Goal: Task Accomplishment & Management: Complete application form

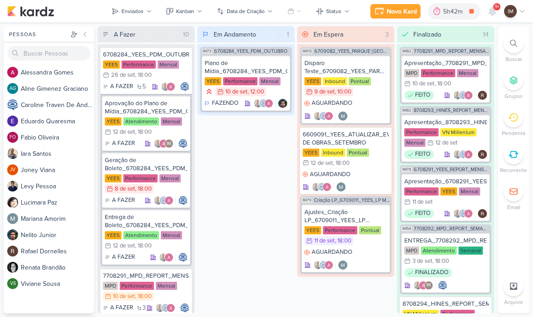
click at [412, 10] on div "Novo Kard" at bounding box center [401, 11] width 30 height 9
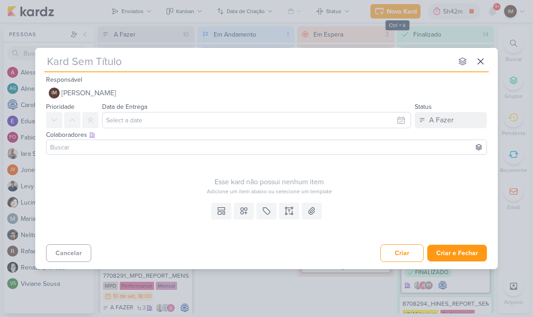
click at [68, 61] on input "text" at bounding box center [248, 61] width 408 height 16
type input "7709101_MPD_ANDROMEDA_TESTE_ANIMAÇÃO_PERSPECTIVA"
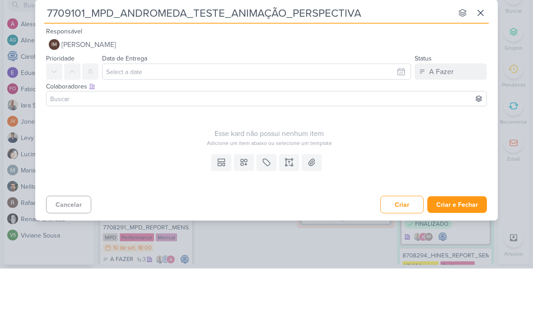
type input "7709101_MPD_ANDROMEDA_TESTE_ANIMAÇÃO_PERSPECTIVA"
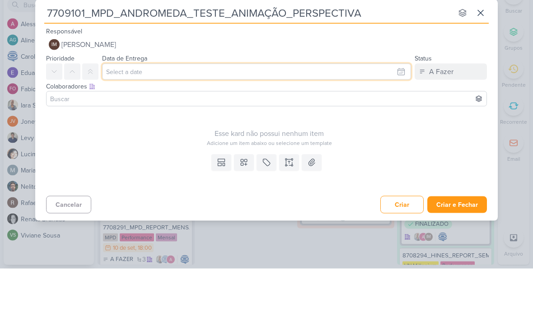
click at [384, 112] on input "text" at bounding box center [256, 120] width 309 height 16
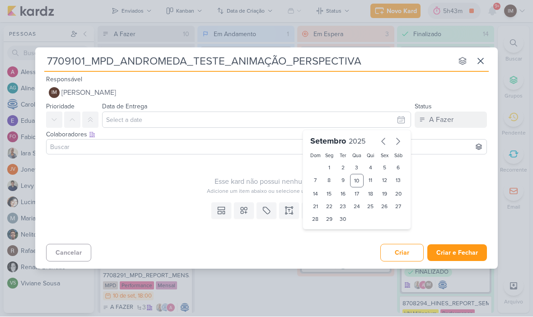
click at [373, 175] on div "11" at bounding box center [370, 181] width 14 height 14
type input "11 de setembro de 2025 às 23:59"
click at [332, 229] on select "00 01 02 03 04 05 06 07 08 09 10 11 12 13 14 15 16 17 18 19 20 21 22 23" at bounding box center [329, 234] width 13 height 11
select select "18"
type input "11 de setembro de 2025 às 18:59"
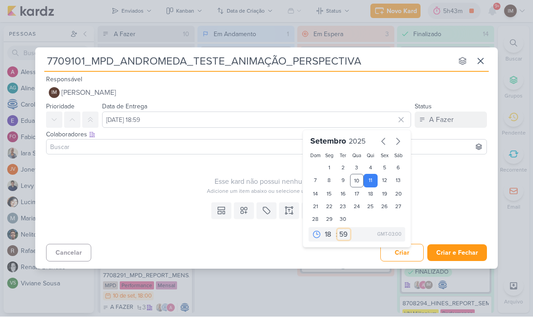
click at [346, 236] on select "00 05 10 15 20 25 30 35 40 45 50 55 59" at bounding box center [343, 234] width 13 height 11
select select "0"
type input "11 de setembro de 2025 às 18:00"
click at [246, 210] on icon at bounding box center [244, 211] width 6 height 6
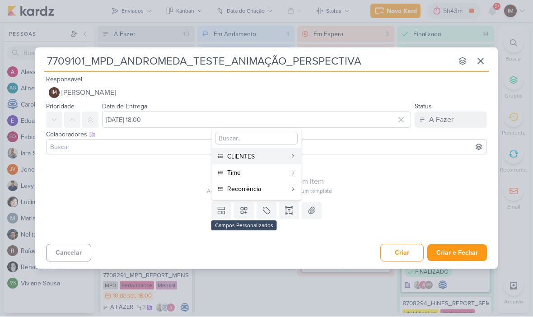
click at [265, 157] on div "CLIENTES" at bounding box center [257, 156] width 60 height 9
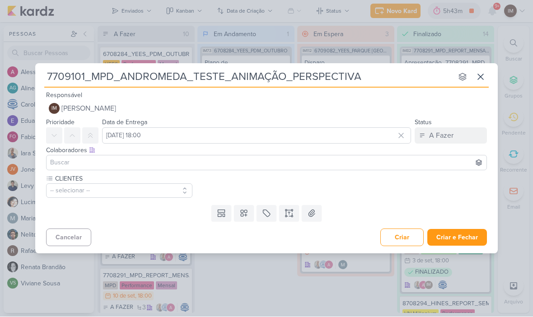
click at [244, 213] on icon at bounding box center [243, 213] width 9 height 9
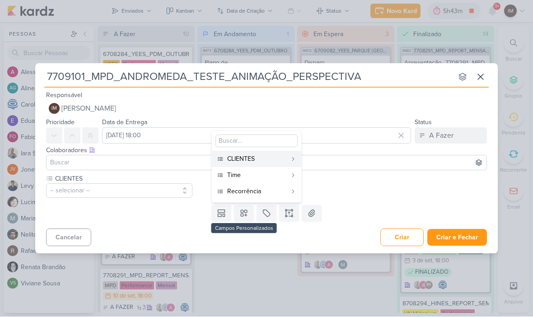
click at [267, 173] on div "Time" at bounding box center [257, 175] width 60 height 9
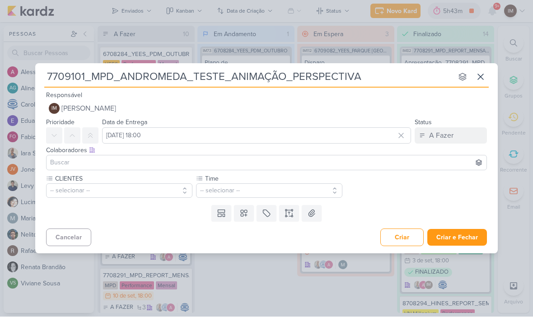
click at [247, 213] on icon at bounding box center [243, 213] width 9 height 9
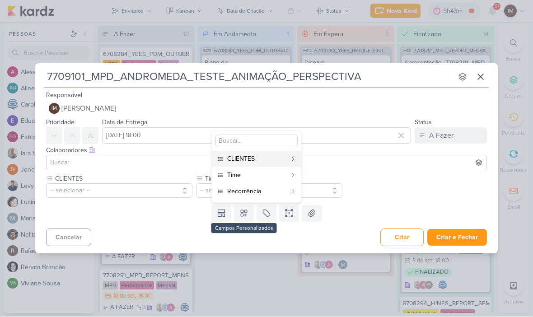
click at [269, 193] on div "Recorrência" at bounding box center [257, 191] width 60 height 9
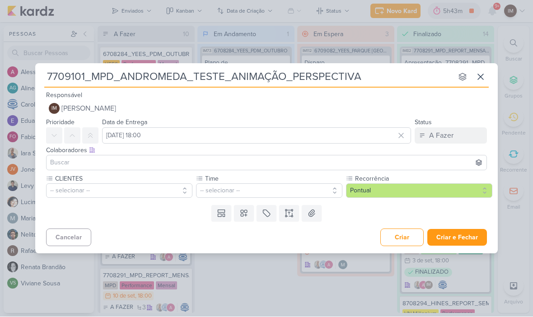
click at [169, 191] on button "-- selecionar --" at bounding box center [119, 191] width 146 height 14
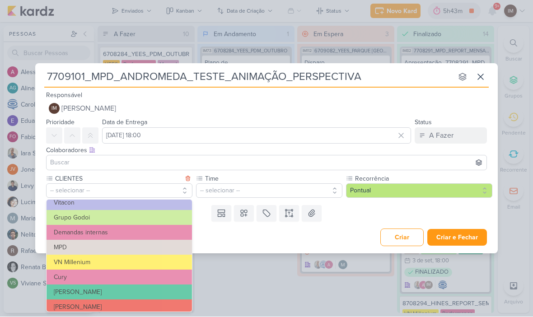
scroll to position [70, 0]
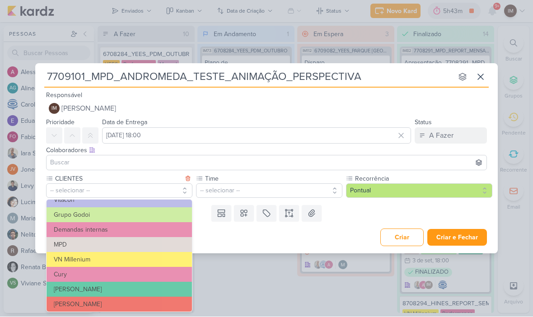
click at [156, 246] on button "MPD" at bounding box center [119, 244] width 145 height 15
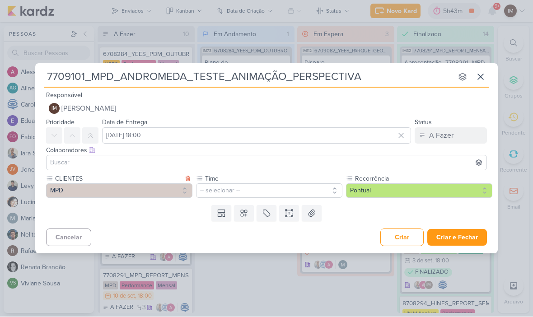
click at [231, 192] on button "-- selecionar --" at bounding box center [269, 191] width 146 height 14
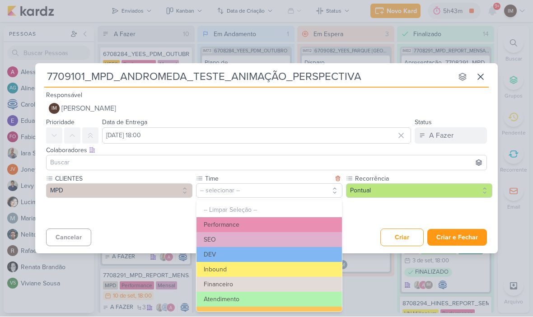
click at [261, 221] on button "Performance" at bounding box center [268, 225] width 145 height 15
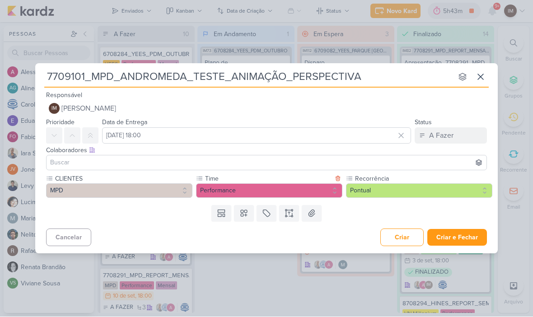
click at [285, 211] on icon at bounding box center [288, 213] width 9 height 9
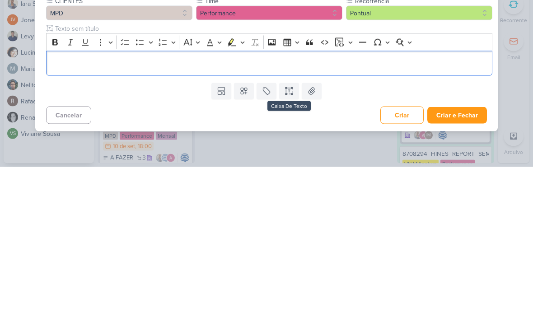
click at [59, 208] on p "Editor editing area: main" at bounding box center [269, 213] width 437 height 11
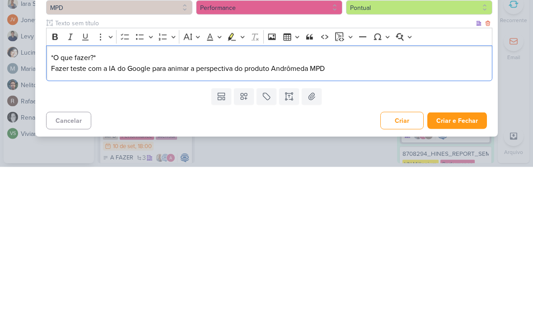
click at [62, 202] on p "*O que fazer?*" at bounding box center [269, 207] width 437 height 11
click at [61, 202] on p "*O que fazer?*" at bounding box center [269, 207] width 437 height 11
click at [64, 202] on p "O que deve ser feito?" at bounding box center [269, 207] width 437 height 11
click at [62, 202] on p "O que deve ser feito?" at bounding box center [269, 207] width 437 height 11
click at [59, 182] on icon "Editor toolbar" at bounding box center [55, 186] width 9 height 9
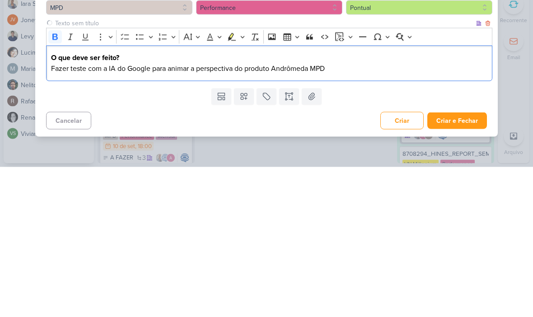
click at [180, 213] on p "Fazer teste com a IA do Google para animar a perspectiva do produto Andrômeda M…" at bounding box center [269, 218] width 437 height 11
click at [372, 258] on div "Cancelar Criar Criar e Fechar Ctrl + Enter" at bounding box center [266, 269] width 462 height 23
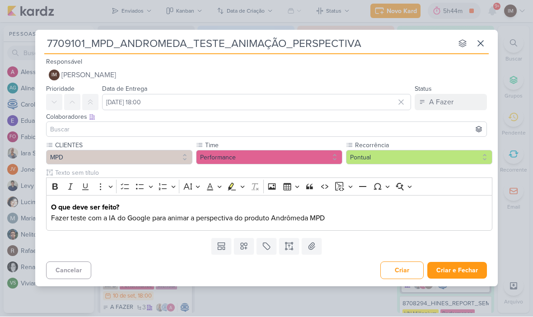
click at [350, 81] on button "IM [PERSON_NAME]" at bounding box center [266, 75] width 441 height 16
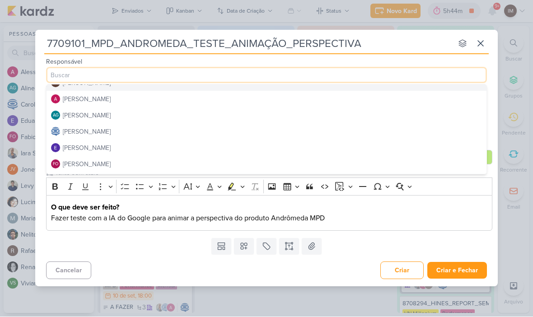
scroll to position [2, 0]
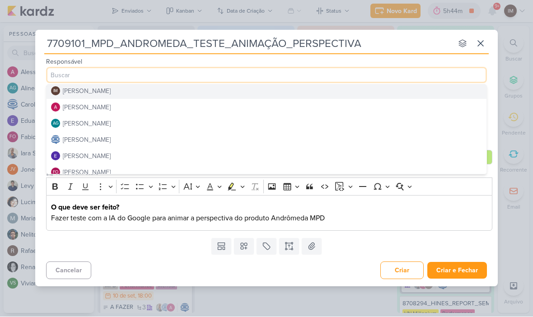
click at [378, 106] on button "[PERSON_NAME]" at bounding box center [267, 107] width 440 height 16
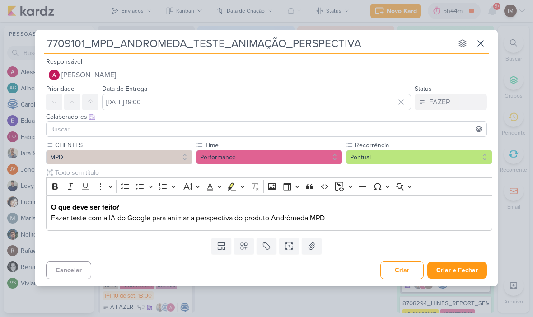
click at [379, 130] on input at bounding box center [266, 129] width 436 height 11
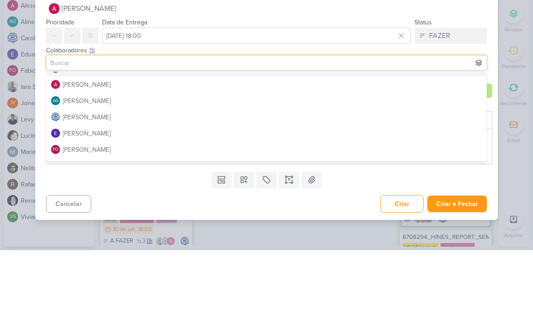
scroll to position [1, 0]
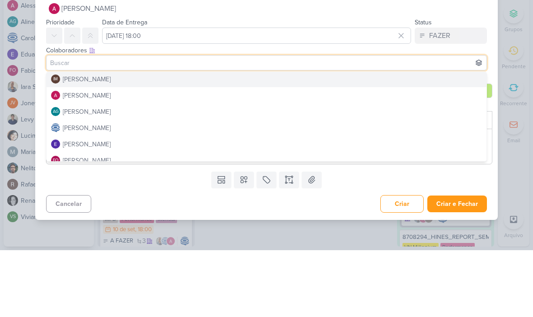
click at [389, 138] on button "IM Isabella Machado Guimarães" at bounding box center [267, 146] width 440 height 16
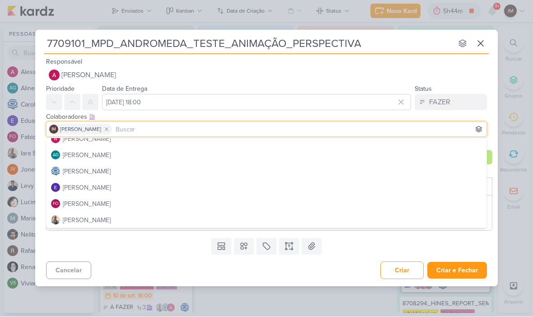
scroll to position [24, 0]
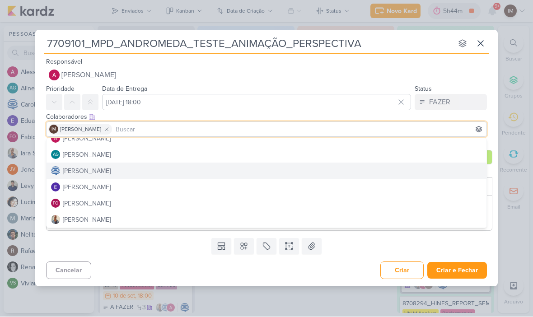
click at [372, 169] on button "[PERSON_NAME]" at bounding box center [267, 171] width 440 height 16
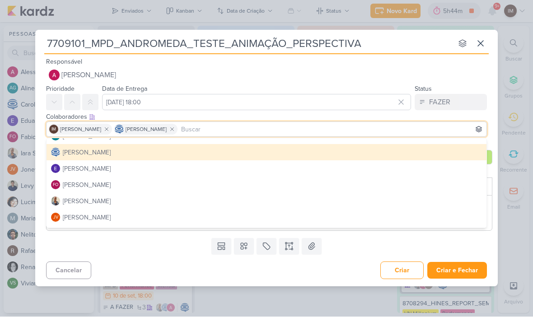
scroll to position [44, 0]
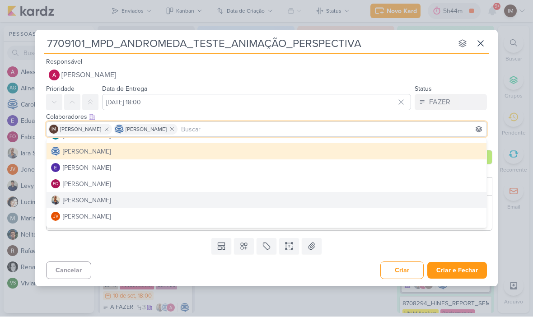
click at [366, 197] on button "[PERSON_NAME]" at bounding box center [267, 200] width 440 height 16
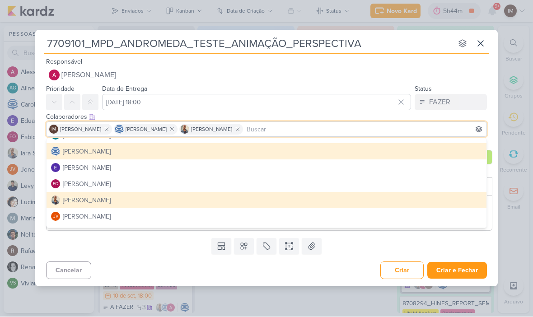
click at [508, 178] on div "7709101_MPD_ANDROMEDA_TESTE_ANIMAÇÃO_PERSPECTIVA nenhum grupo disponível esc Re…" at bounding box center [266, 158] width 533 height 317
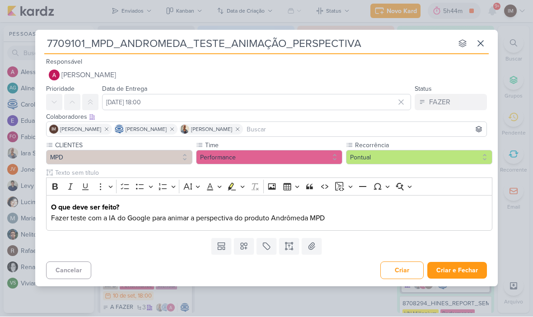
click at [474, 273] on button "Criar e Fechar" at bounding box center [457, 270] width 60 height 17
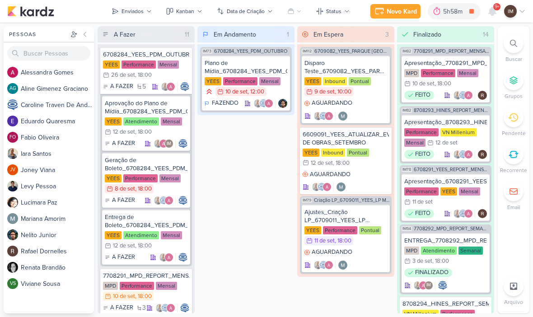
click at [257, 143] on div "Em Andamento 1 IM73 6708284_YEES_PDM_OUTUBRO Plano de Mídia_6708284_YEES_PDM_OU…" at bounding box center [245, 169] width 97 height 287
click at [396, 11] on div "Novo Kard" at bounding box center [402, 11] width 30 height 9
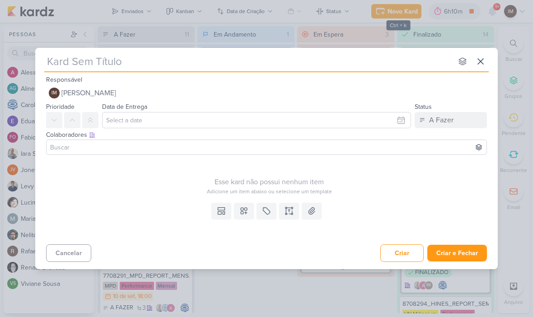
click at [102, 64] on input "text" at bounding box center [248, 61] width 408 height 16
click at [57, 58] on input "text" at bounding box center [248, 61] width 408 height 16
type input "7709102_MPD_VERIFICAÇÃO_CRIATIVOS_ATUAIS"
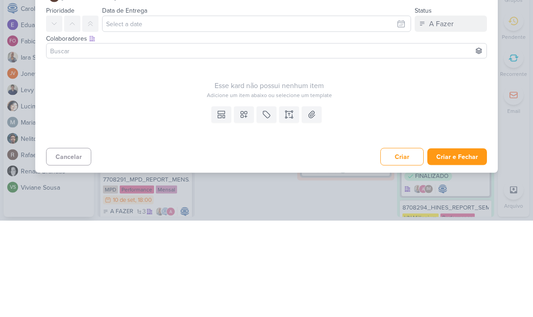
type input "7709102_MPD_VERIFICAÇÃO_CRIATIVOS_ATUAIS"
click at [289, 210] on icon at bounding box center [289, 211] width 0 height 2
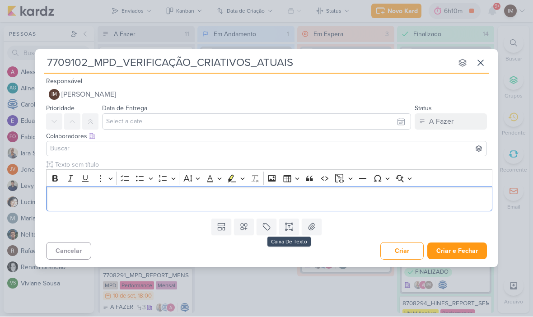
click at [246, 231] on icon at bounding box center [243, 227] width 9 height 9
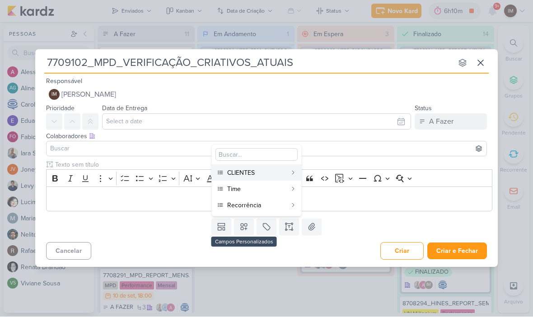
click at [258, 173] on div "CLIENTES" at bounding box center [257, 172] width 60 height 9
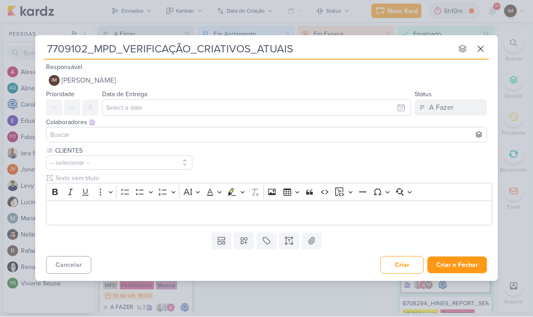
click at [248, 242] on icon at bounding box center [243, 241] width 9 height 9
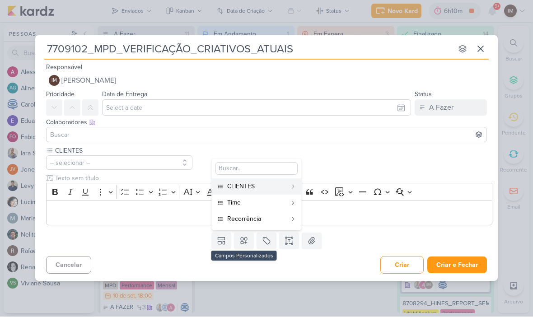
click at [254, 204] on div "Time" at bounding box center [257, 202] width 60 height 9
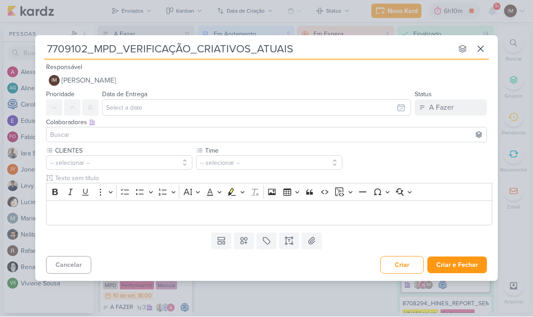
click at [246, 243] on icon at bounding box center [243, 241] width 9 height 9
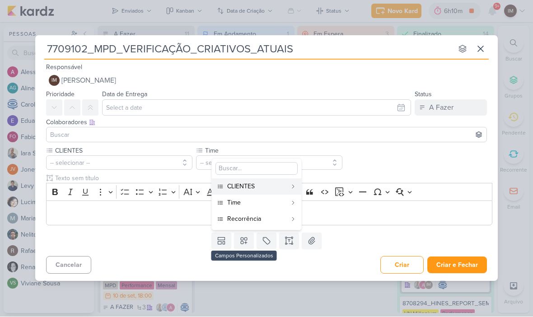
click at [258, 222] on div "Recorrência" at bounding box center [257, 218] width 60 height 9
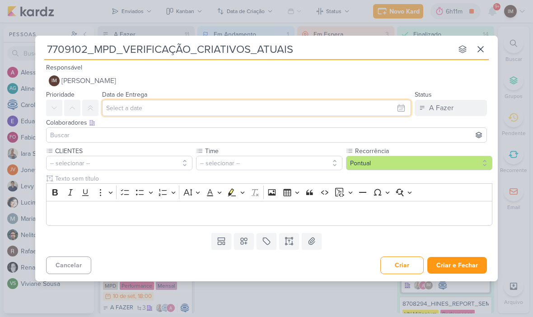
click at [395, 103] on input "text" at bounding box center [256, 108] width 309 height 16
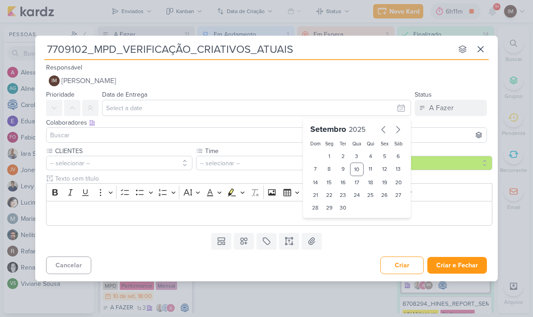
click at [386, 163] on div "12" at bounding box center [384, 170] width 14 height 14
click at [372, 169] on div "11" at bounding box center [370, 170] width 14 height 14
click at [57, 207] on div "Editor editing area: main" at bounding box center [269, 213] width 446 height 25
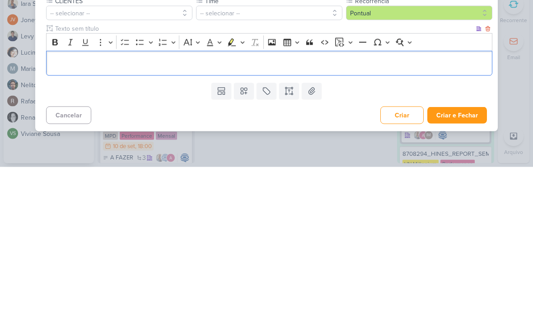
click at [55, 201] on div "Editor editing area: main" at bounding box center [269, 213] width 446 height 25
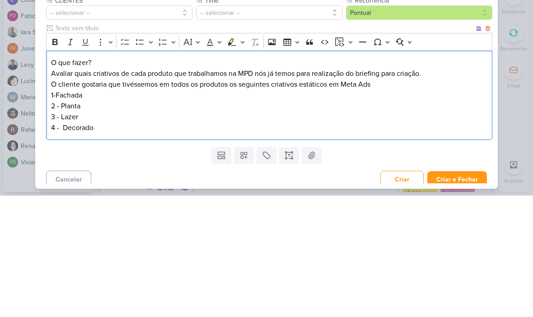
click at [75, 179] on p "O que fazer?" at bounding box center [269, 184] width 437 height 11
click at [72, 179] on p "O que fazer?" at bounding box center [269, 184] width 437 height 11
click at [76, 179] on p "O que deve ser feito ?" at bounding box center [269, 184] width 437 height 11
click at [54, 157] on button "Bold" at bounding box center [55, 164] width 14 height 14
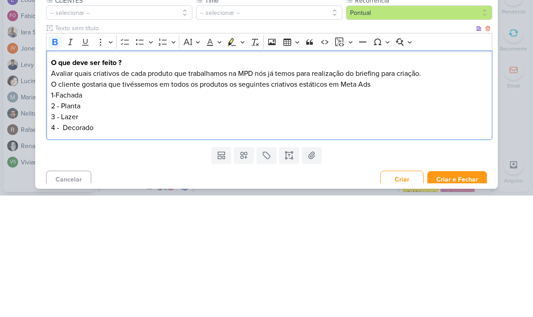
click at [508, 69] on div "7709102_MPD_VERIFICAÇÃO_CRIATIVOS_ATUAIS nenhum grupo disponível esc Responsáve…" at bounding box center [266, 158] width 533 height 317
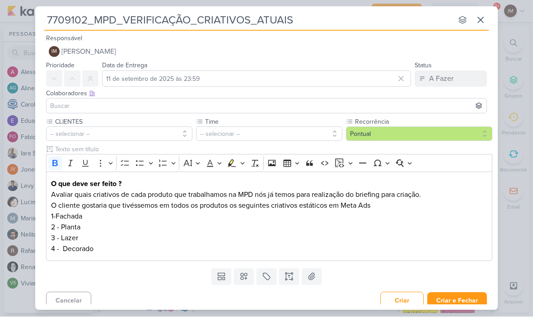
click at [306, 124] on label "Time" at bounding box center [273, 121] width 138 height 9
click at [316, 132] on button "-- selecionar --" at bounding box center [269, 134] width 146 height 14
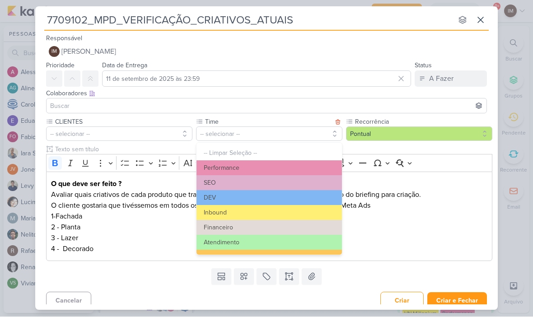
click at [329, 166] on button "Performance" at bounding box center [268, 168] width 145 height 15
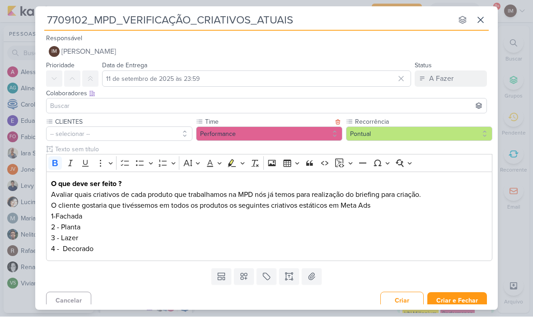
click at [74, 133] on button "-- selecionar --" at bounding box center [119, 134] width 146 height 14
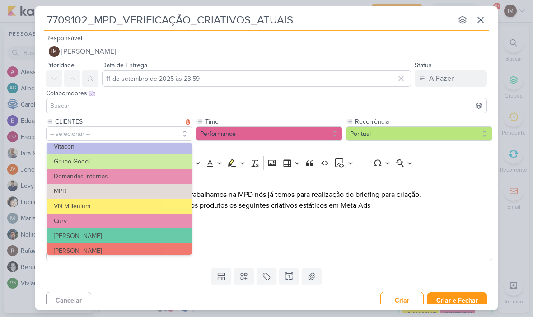
scroll to position [65, 0]
click at [84, 189] on button "MPD" at bounding box center [119, 192] width 145 height 15
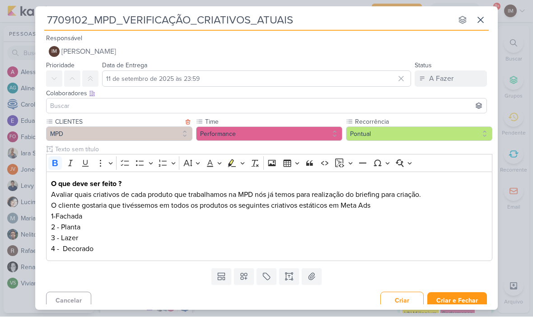
click at [385, 49] on button "IM [PERSON_NAME]" at bounding box center [266, 52] width 441 height 16
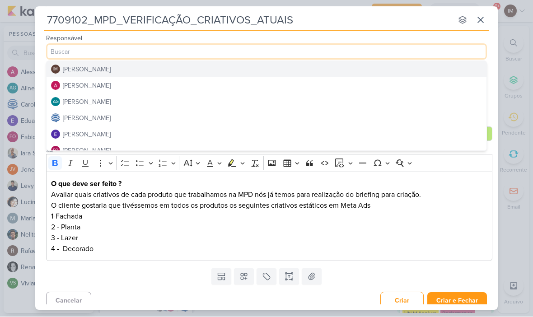
click at [376, 82] on button "[PERSON_NAME]" at bounding box center [267, 86] width 440 height 16
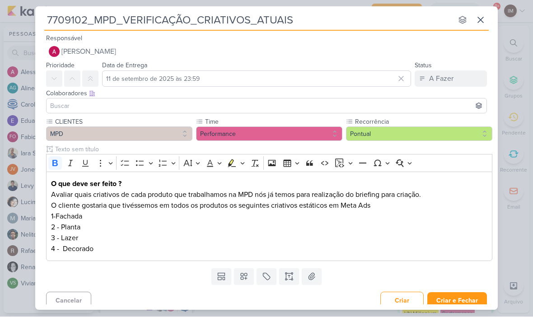
click at [371, 102] on input at bounding box center [266, 106] width 436 height 11
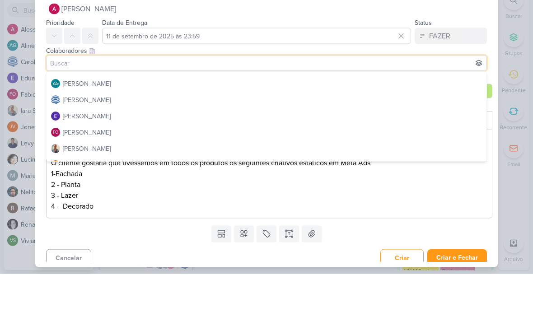
scroll to position [28, 0]
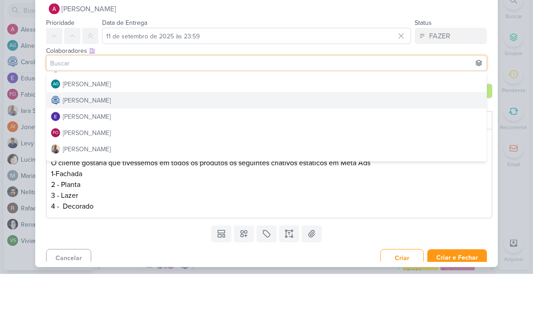
click at [63, 139] on div "[PERSON_NAME]" at bounding box center [87, 143] width 48 height 9
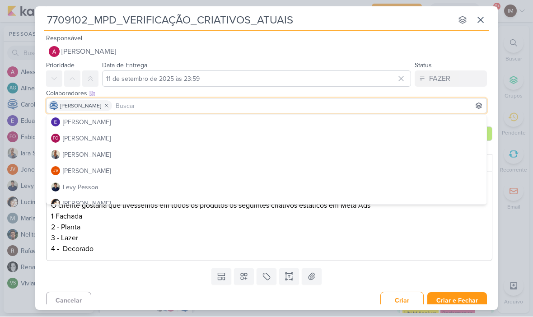
scroll to position [66, 0]
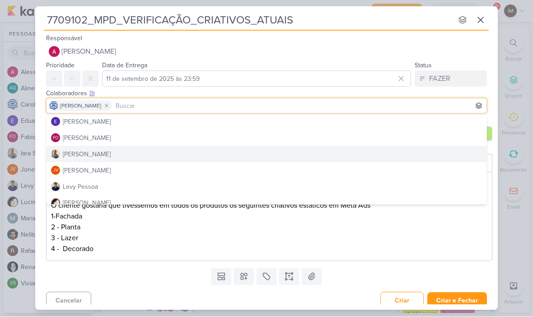
click at [64, 150] on div "[PERSON_NAME]" at bounding box center [87, 154] width 48 height 9
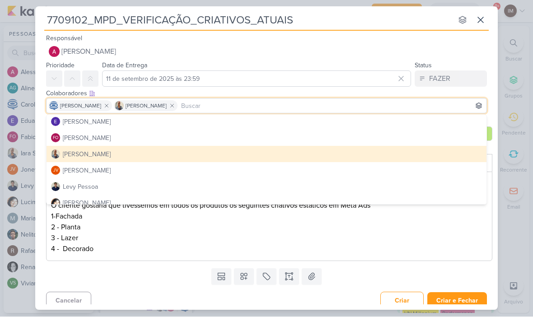
click at [507, 182] on div "7709102_MPD_VERIFICAÇÃO_CRIATIVOS_ATUAIS nenhum grupo disponível esc Responsáve…" at bounding box center [266, 158] width 533 height 317
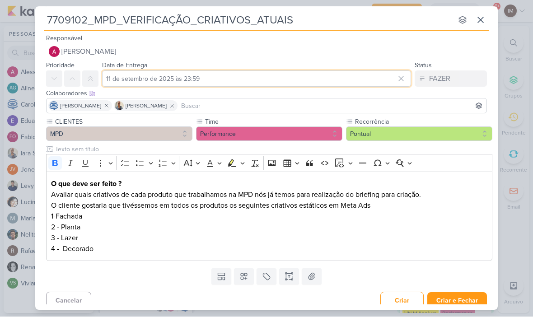
click at [347, 72] on input "11 de setembro de 2025 às 23:59" at bounding box center [256, 79] width 309 height 16
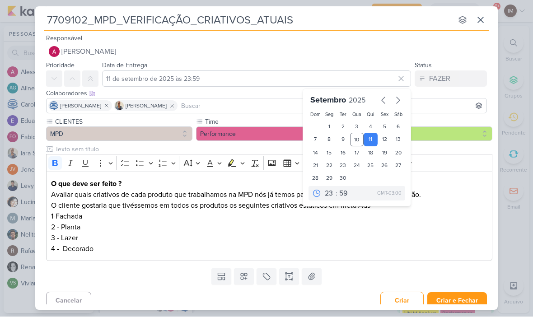
click at [386, 140] on div "12" at bounding box center [384, 140] width 14 height 14
click at [328, 183] on div "29" at bounding box center [329, 178] width 14 height 13
click at [384, 141] on div "12" at bounding box center [384, 140] width 14 height 14
type input "[DATE] 23:59"
click at [331, 191] on select "00 01 02 03 04 05 06 07 08 09 10 11 12 13 14 15 16 17 18 19 20 21 22 23" at bounding box center [329, 193] width 13 height 11
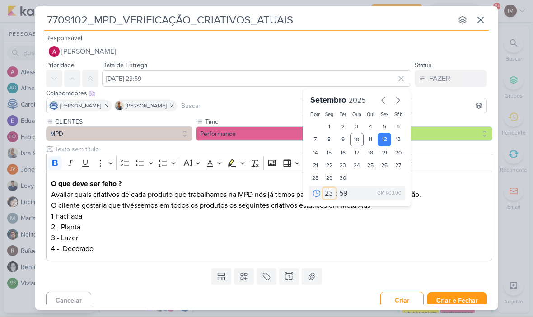
select select "18"
type input "[DATE] 18:59"
click at [340, 190] on select "00 05 10 15 20 25 30 35 40 45 50 55 59" at bounding box center [343, 193] width 13 height 11
select select "0"
type input "12 de setembro de 2025 às 18:00"
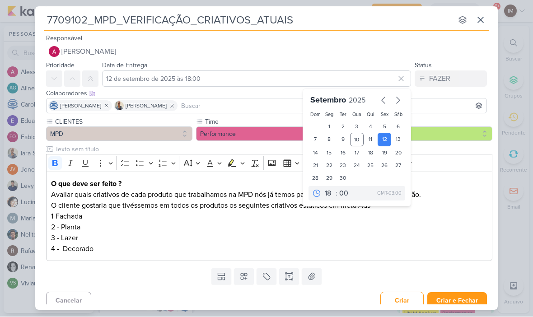
click at [470, 297] on button "Criar e Fechar" at bounding box center [457, 301] width 60 height 17
